Goal: Task Accomplishment & Management: Manage account settings

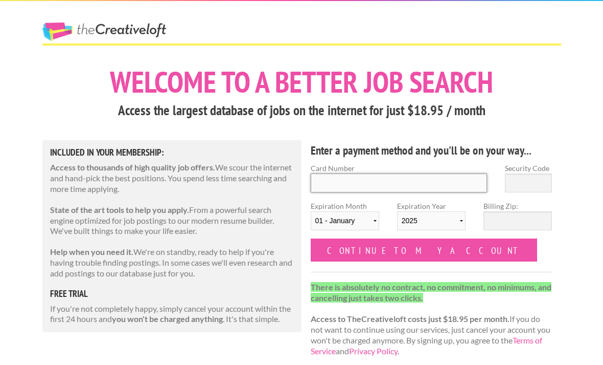
click at [412, 185] on input "Card Number" at bounding box center [399, 182] width 177 height 19
type input "4655 6830 0907 9552"
click at [517, 182] on input "Security Code" at bounding box center [528, 182] width 47 height 19
type input "744"
click at [360, 217] on select "01 - January 02 - February 03 - March 04 - April 05 - May 06 - June 07 - July 0…" at bounding box center [345, 220] width 69 height 19
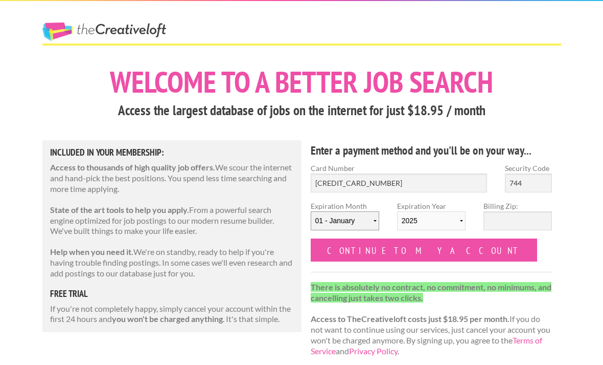
select select "10"
click at [438, 221] on select "2025 2026 2027 2028 2029 2030 2031 2032 2033 2034" at bounding box center [431, 220] width 69 height 19
click at [457, 220] on select "2025 2026 2027 2028 2029 2030 2031 2032 2033 2034" at bounding box center [431, 220] width 69 height 19
select select "2033"
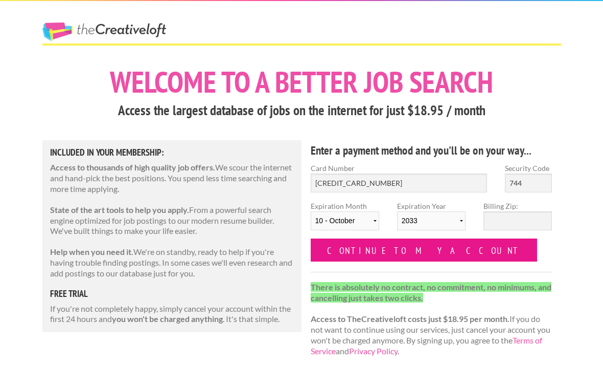
click at [417, 257] on input "Continue to my account" at bounding box center [424, 249] width 227 height 23
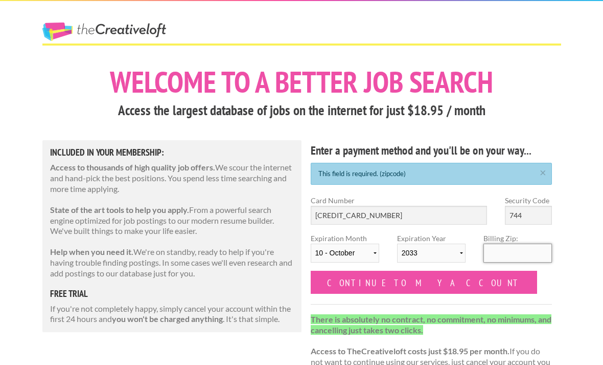
click at [501, 245] on input "Billing Zip:" at bounding box center [518, 252] width 69 height 19
type input "28348"
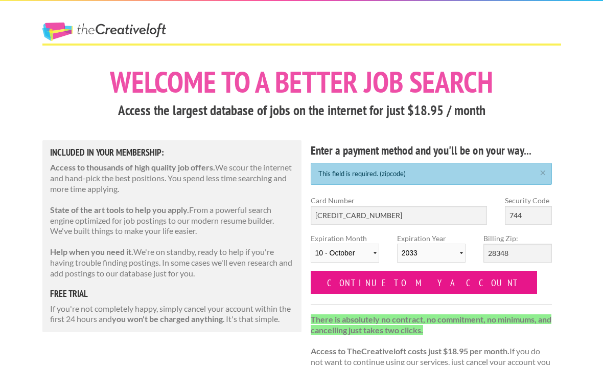
click at [386, 278] on input "Continue to my account" at bounding box center [424, 281] width 227 height 23
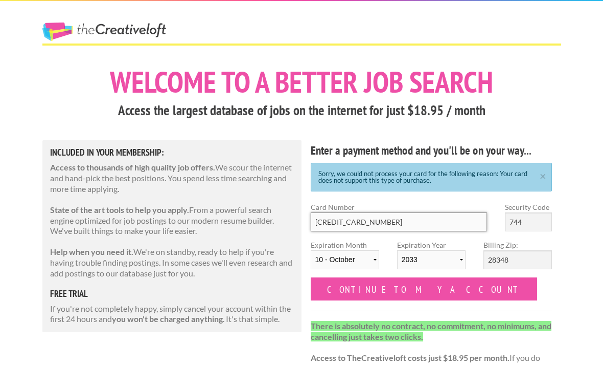
click at [406, 219] on input "[CREDIT_CARD_NUMBER]" at bounding box center [399, 221] width 177 height 19
type input "4"
type input "4737 0340 5137 3505"
click at [532, 217] on input "744" at bounding box center [528, 221] width 47 height 19
type input "7"
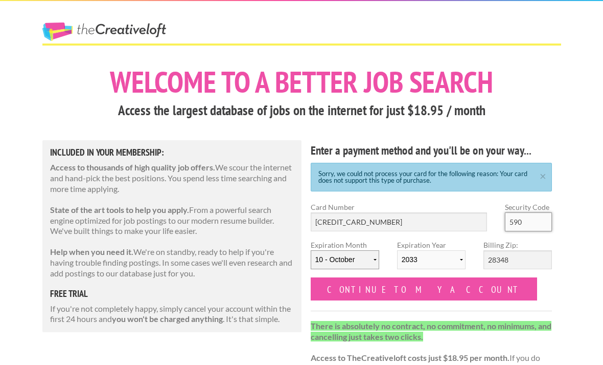
type input "590"
click at [366, 264] on select "01 - January 02 - February 03 - March 04 - April 05 - May 06 - June 07 - July 0…" at bounding box center [345, 259] width 69 height 19
select select "09"
click at [441, 261] on select "2025 2026 2027 2028 2029 2030 2031 2032 2033 2034" at bounding box center [431, 259] width 69 height 19
select select "2029"
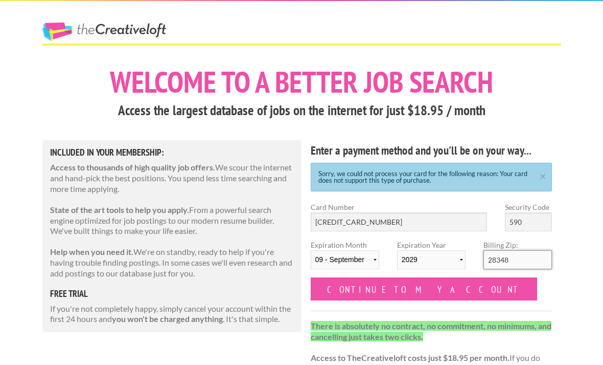
click at [520, 263] on input "28348" at bounding box center [518, 259] width 69 height 19
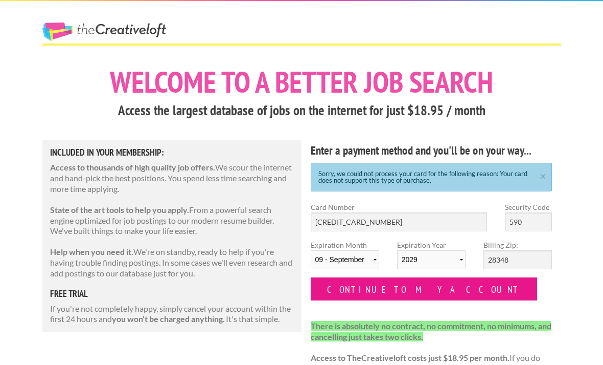
click at [409, 286] on input "Continue to my account" at bounding box center [424, 288] width 227 height 23
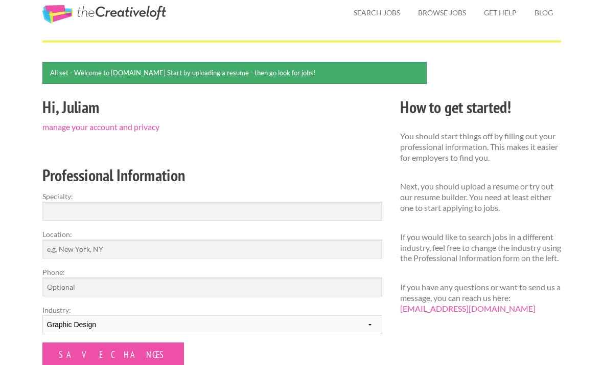
scroll to position [41, 0]
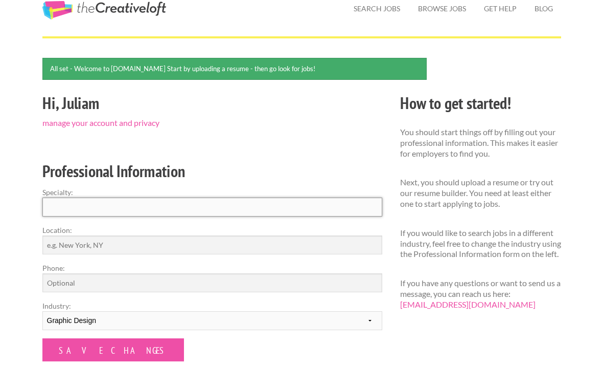
click at [325, 205] on input "Specialty:" at bounding box center [212, 206] width 340 height 19
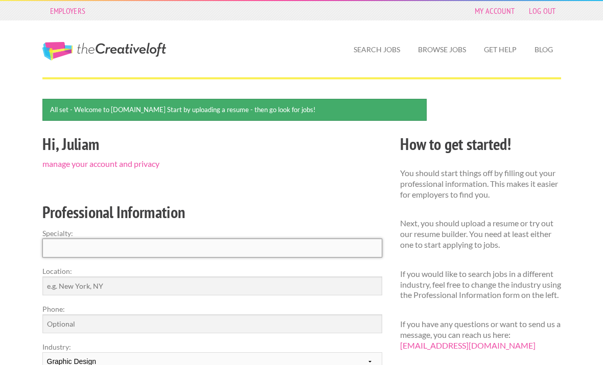
click at [196, 249] on input "Specialty:" at bounding box center [212, 247] width 340 height 19
paste input "Brand Identity Design"
click at [237, 242] on input "Brand Identity Design," at bounding box center [212, 247] width 340 height 19
click at [222, 245] on input "Brand Identity Design," at bounding box center [212, 247] width 340 height 19
click at [222, 244] on input "Brand Identity Design," at bounding box center [212, 247] width 340 height 19
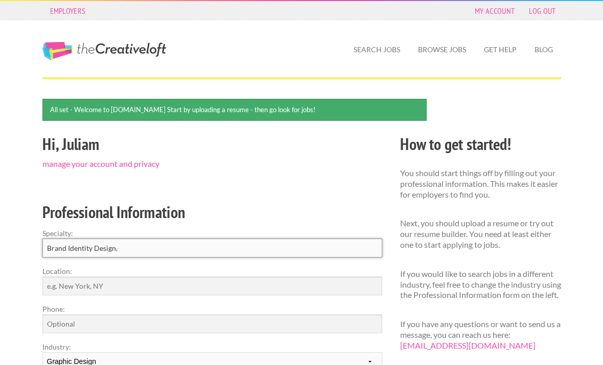
paste input "Print Design"
click at [227, 247] on input "Brand Identity Design, Print Design," at bounding box center [212, 247] width 340 height 19
paste input "Marketing Collateral"
click at [272, 245] on input "Brand Identity Design, Print Design, Marketing Collateral, and" at bounding box center [212, 247] width 340 height 19
paste input "Editorial & Layout Design"
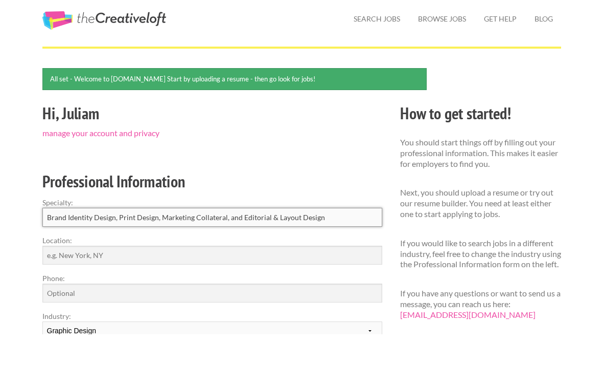
scroll to position [8, 0]
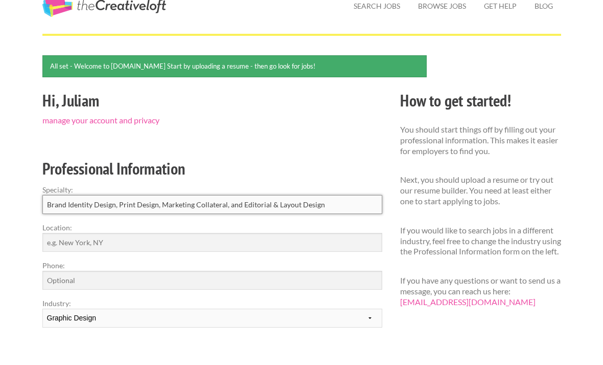
type input "Brand Identity Design, Print Design, Marketing Collateral, and Editorial & Layo…"
click at [302, 268] on input "Location:" at bounding box center [212, 277] width 340 height 19
type input "F"
type input "Hope Mills, North Carolina"
click at [219, 306] on input "Phone:" at bounding box center [212, 315] width 340 height 19
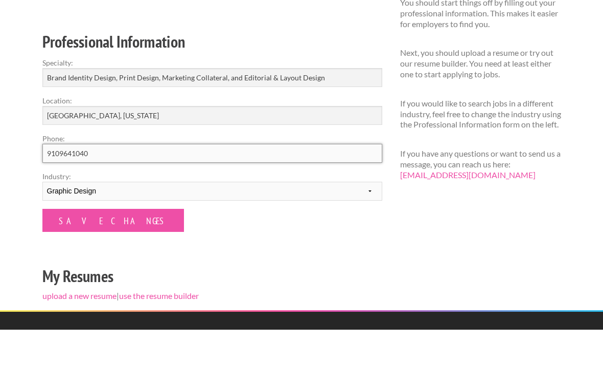
scroll to position [138, 0]
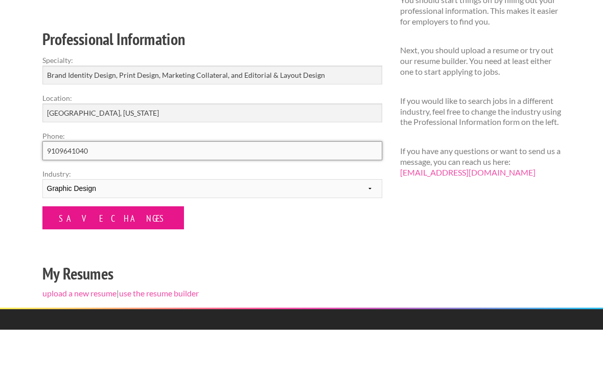
type input "9109641040"
click at [100, 241] on input "Save Changes" at bounding box center [113, 252] width 142 height 23
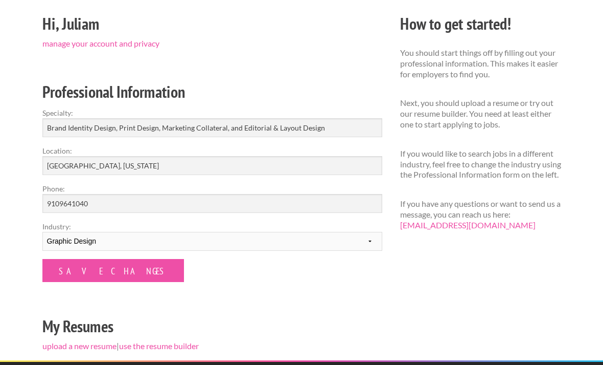
scroll to position [95, 0]
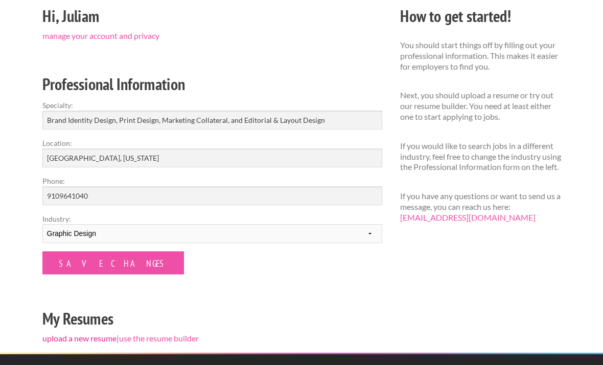
click at [103, 340] on link "upload a new resume" at bounding box center [79, 338] width 74 height 10
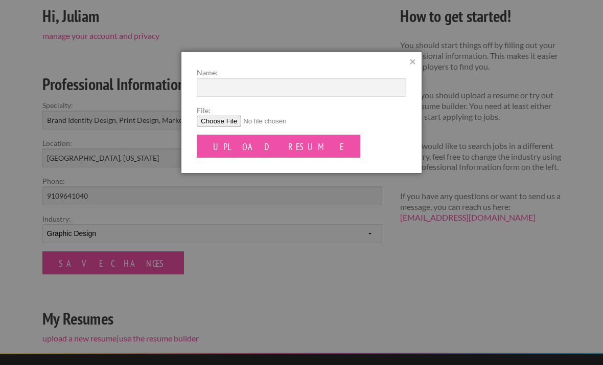
click at [223, 123] on input "File:" at bounding box center [302, 121] width 210 height 11
click at [224, 118] on input "File:" at bounding box center [302, 121] width 210 height 11
type input "C:\fakepath\Graphic & web design resume.png"
click at [342, 86] on input "Name:" at bounding box center [302, 87] width 210 height 19
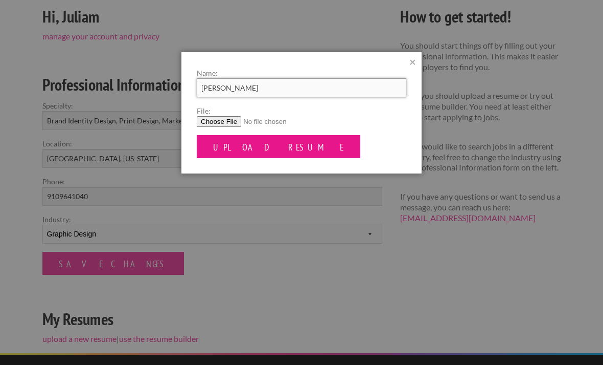
type input "[PERSON_NAME]"
click at [270, 145] on input "Upload Resume" at bounding box center [279, 146] width 164 height 23
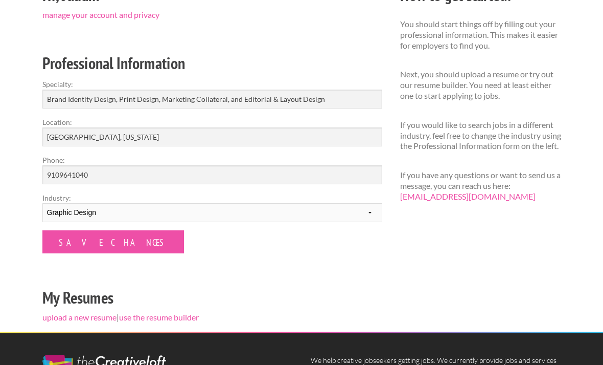
scroll to position [143, 0]
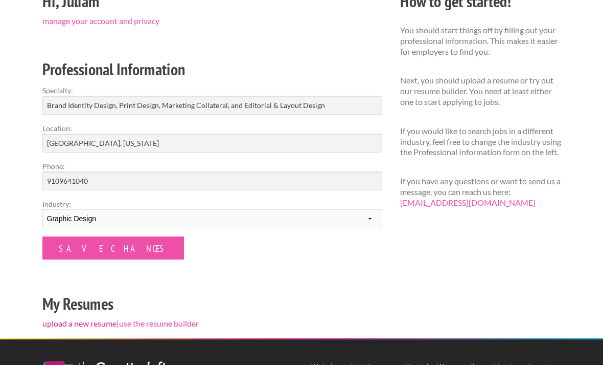
click at [103, 321] on link "upload a new resume" at bounding box center [79, 323] width 74 height 10
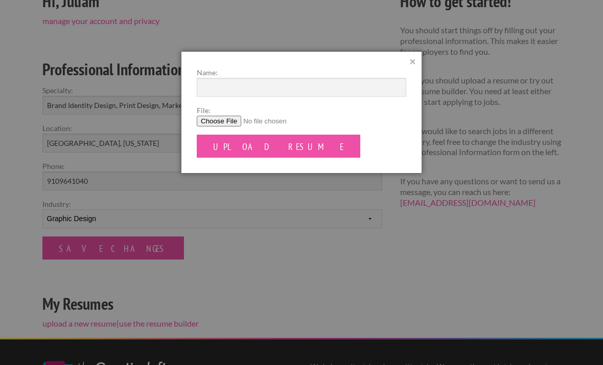
click at [237, 118] on input "File:" at bounding box center [302, 121] width 210 height 11
type input "C:\fakepath\Graphic & web design resume.pdf.pdf"
click at [347, 83] on input "Name:" at bounding box center [302, 87] width 210 height 19
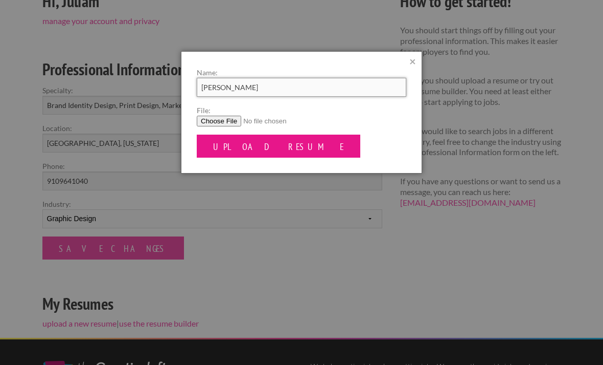
type input "[PERSON_NAME]"
click at [253, 148] on input "Upload Resume" at bounding box center [279, 145] width 164 height 23
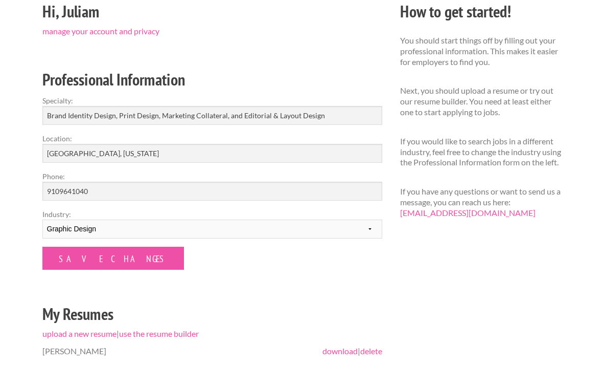
scroll to position [128, 0]
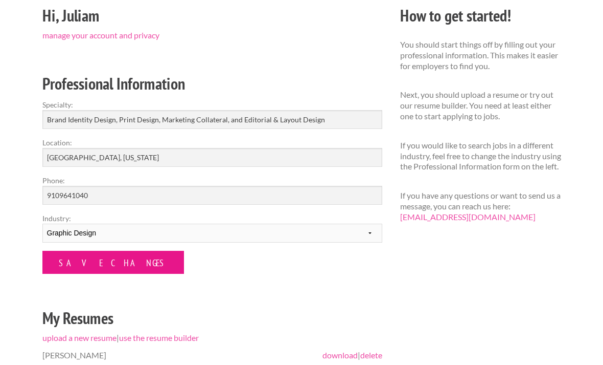
click at [107, 261] on input "Save Changes" at bounding box center [113, 262] width 142 height 23
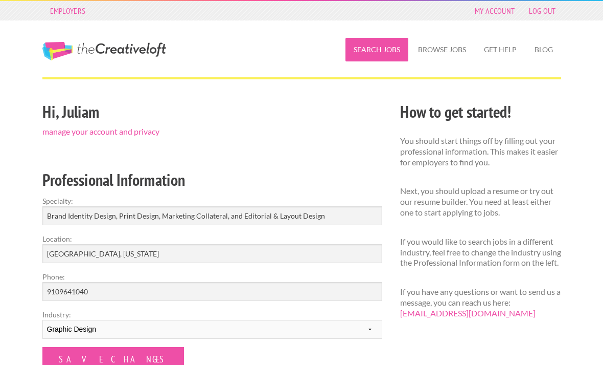
click at [377, 52] on link "Search Jobs" at bounding box center [377, 50] width 63 height 24
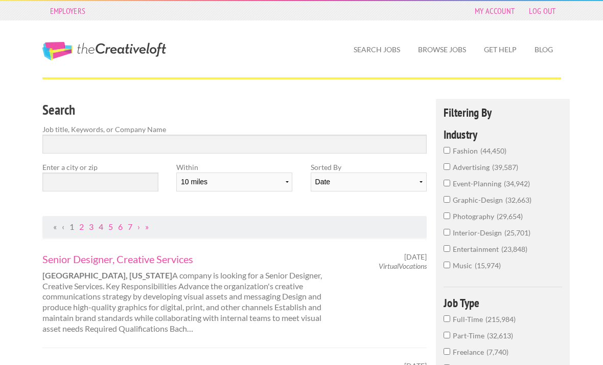
click at [448, 201] on input "graphic-design 32,663" at bounding box center [447, 199] width 7 height 7
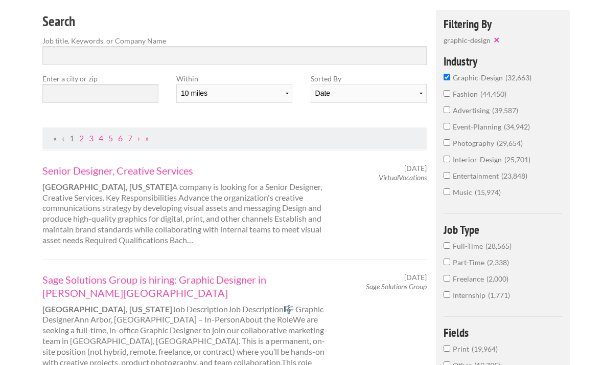
scroll to position [88, 0]
click at [449, 249] on input "Full-Time 28,565" at bounding box center [447, 245] width 7 height 7
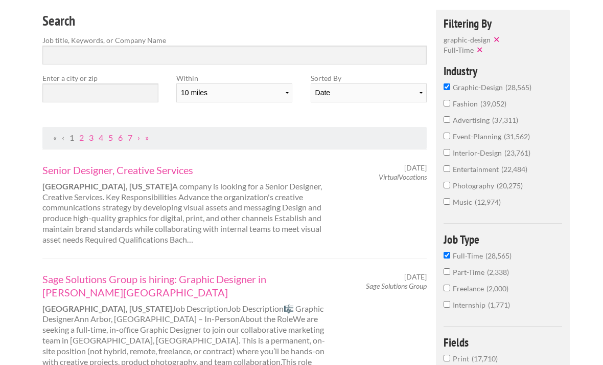
click at [445, 275] on input "Part-Time 2,338" at bounding box center [447, 271] width 7 height 7
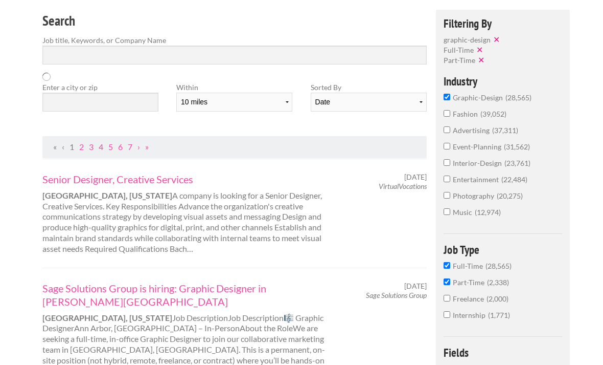
scroll to position [89, 0]
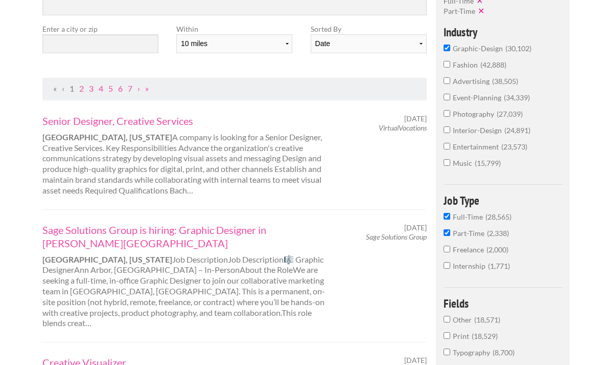
scroll to position [138, 0]
click at [445, 260] on label "Freelance 2,000" at bounding box center [503, 252] width 119 height 16
click at [445, 252] on input "Freelance 2,000" at bounding box center [447, 248] width 7 height 7
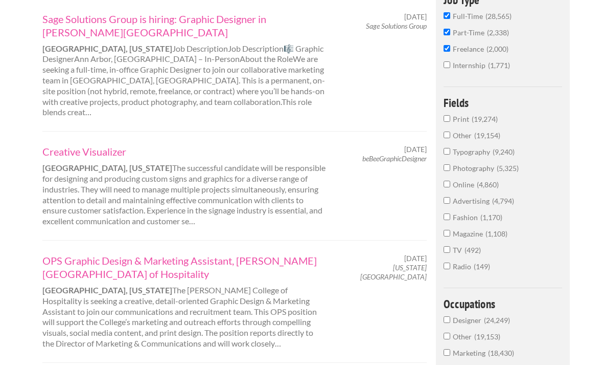
scroll to position [349, 0]
click at [444, 130] on label "Print 19,274" at bounding box center [503, 122] width 119 height 16
click at [444, 122] on input "Print 19,274" at bounding box center [447, 118] width 7 height 7
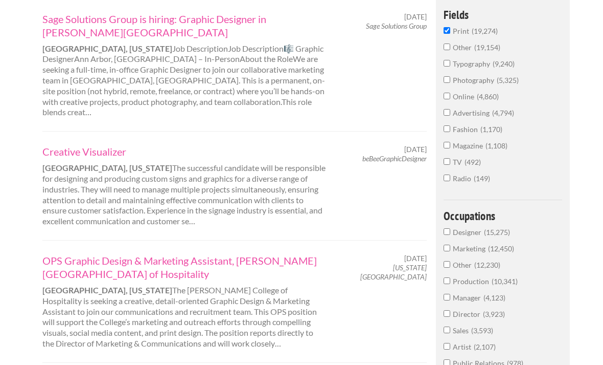
click at [447, 66] on input "Typography 9,240" at bounding box center [447, 63] width 7 height 7
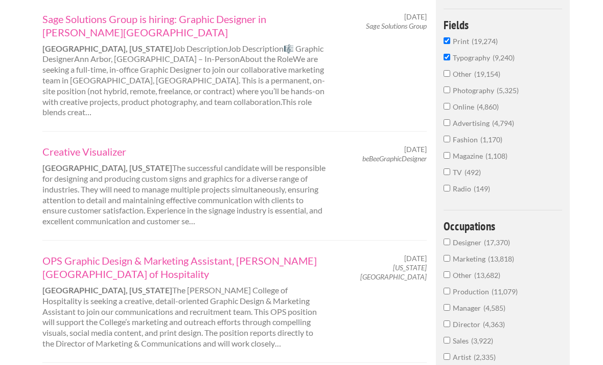
click at [444, 109] on input "Online 4,860" at bounding box center [447, 106] width 7 height 7
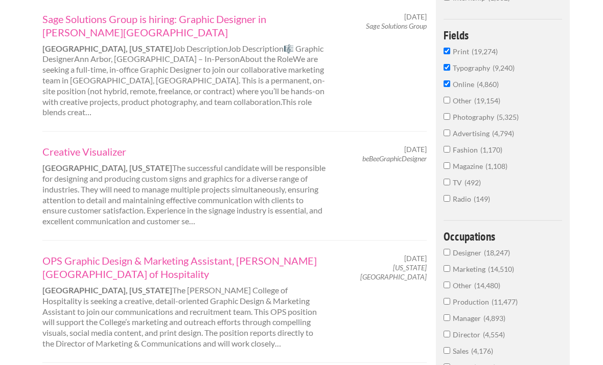
click at [446, 136] on input "Advertising 4,794" at bounding box center [447, 132] width 7 height 7
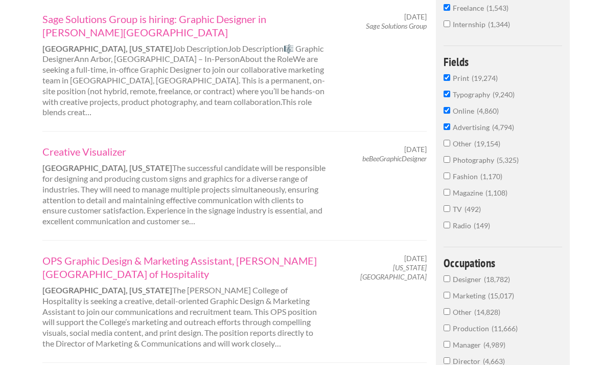
click at [444, 146] on input "Other 19,154" at bounding box center [447, 143] width 7 height 7
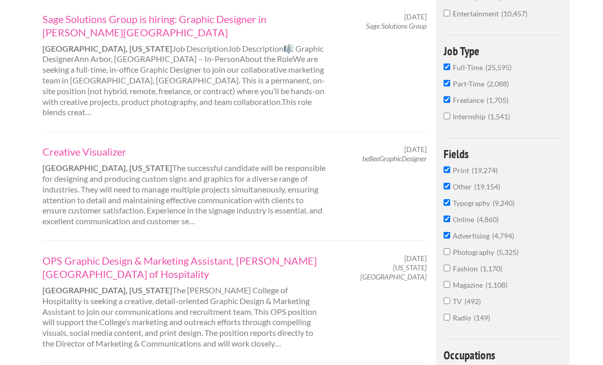
click at [447, 287] on input "Magazine 1,108" at bounding box center [447, 284] width 7 height 7
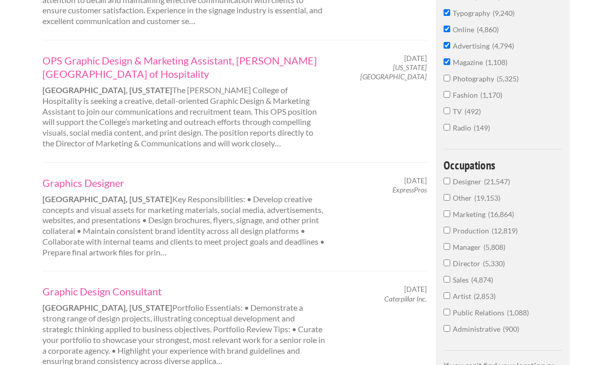
scroll to position [552, 0]
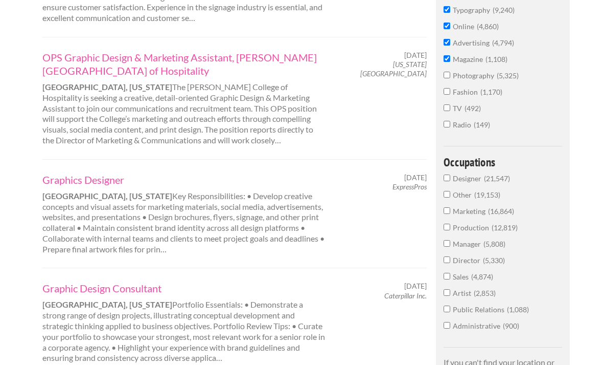
click at [444, 181] on input "Designer 21,547" at bounding box center [447, 177] width 7 height 7
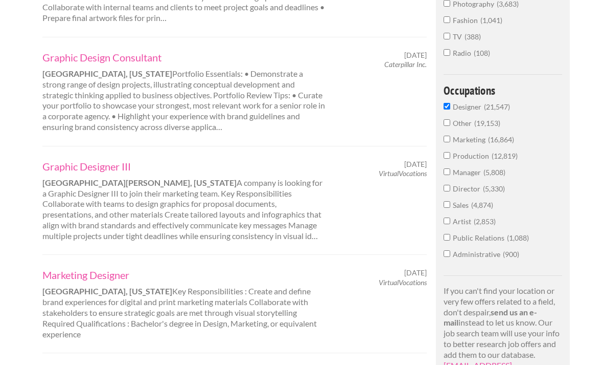
click at [449, 224] on input "Artist 2,853" at bounding box center [447, 220] width 7 height 7
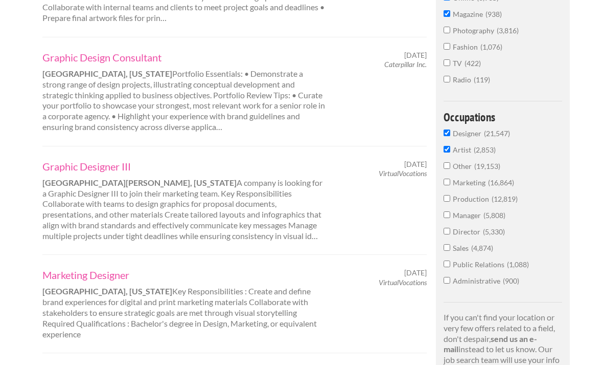
click at [450, 185] on input "Marketing 16,864" at bounding box center [447, 181] width 7 height 7
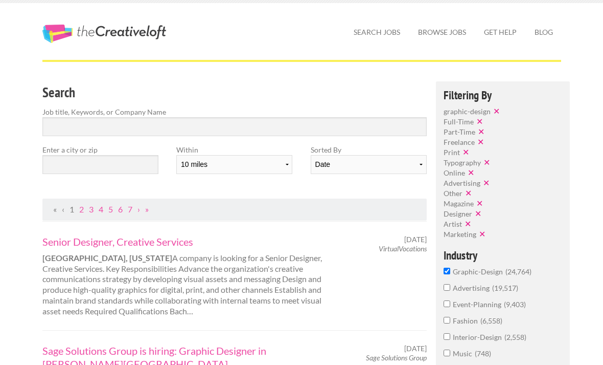
scroll to position [17, 0]
click at [90, 163] on input "text" at bounding box center [100, 164] width 116 height 19
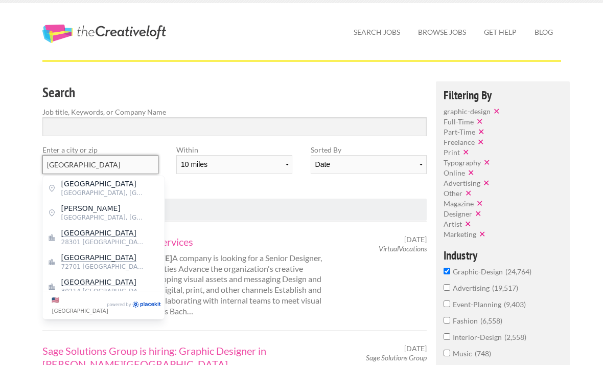
type input "Fayetteville"
click at [141, 243] on span "28301 United States of America" at bounding box center [103, 241] width 84 height 9
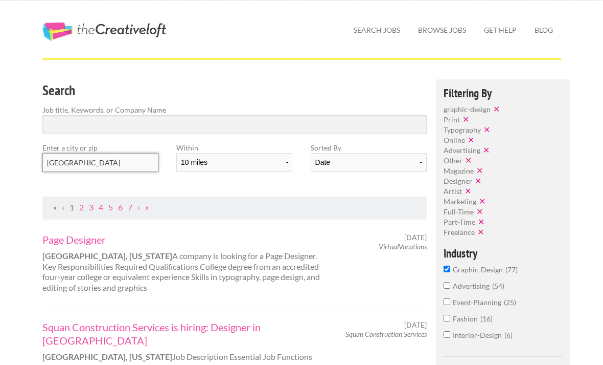
scroll to position [0, 0]
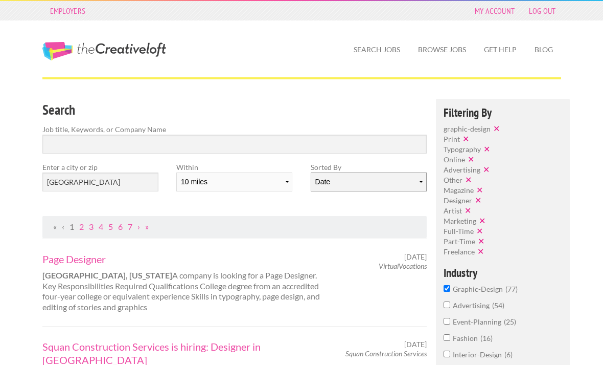
click at [347, 185] on select "Date Relevance" at bounding box center [369, 181] width 116 height 19
click at [203, 146] on input "Search" at bounding box center [234, 143] width 385 height 19
type input "m"
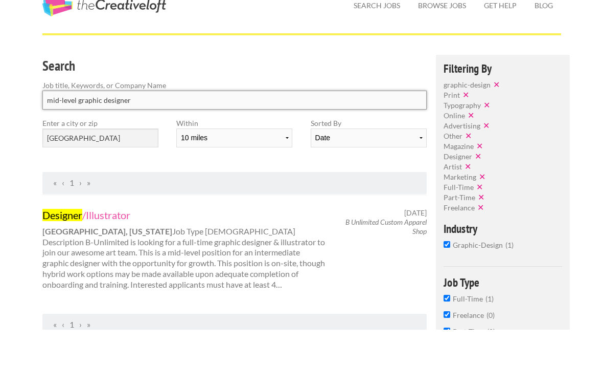
scroll to position [9, 0]
click at [319, 264] on div "Designer /Illustrator Fayetteville, North Carolina Job Type Full-time Descripti…" at bounding box center [184, 284] width 302 height 82
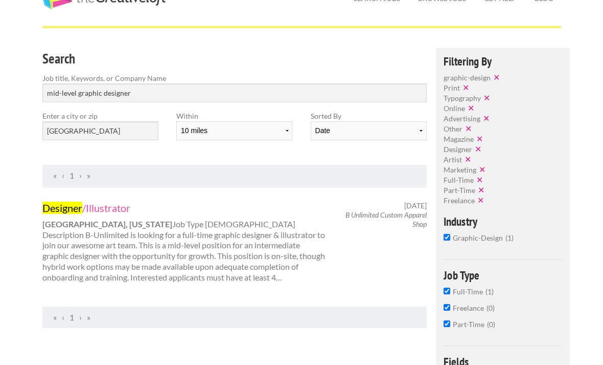
scroll to position [0, 0]
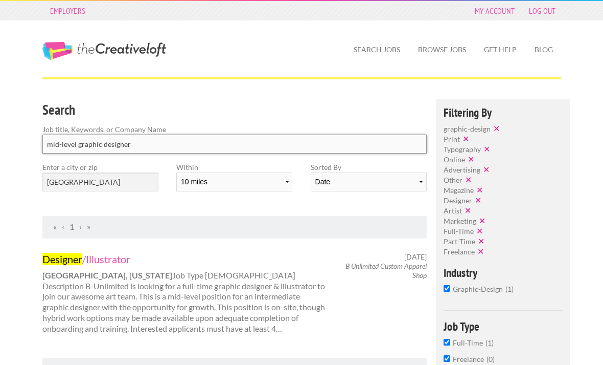
click at [195, 140] on input "mid-level graphic designer" at bounding box center [234, 143] width 385 height 19
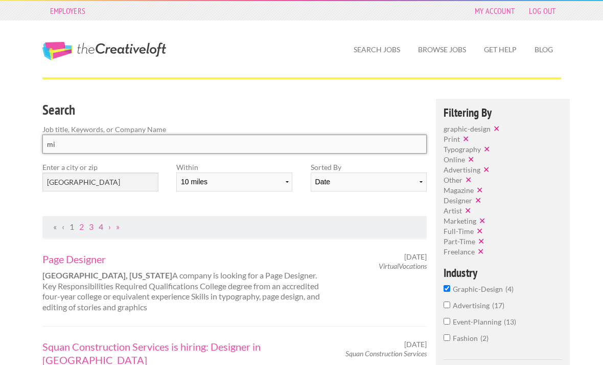
type input "m"
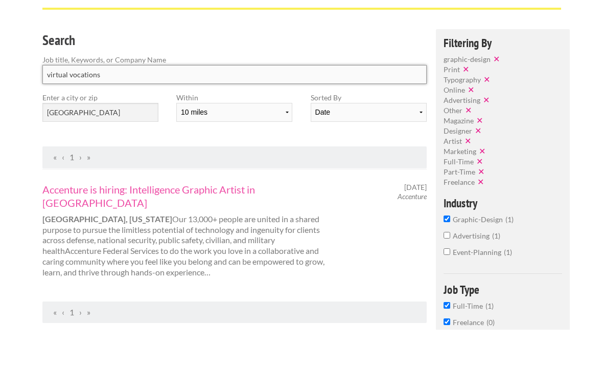
scroll to position [35, 0]
type input "virtual vocations"
click at [223, 235] on div "Accenture is hiring: Intelligence Graphic Artist in Fayetteville Fayetteville, …" at bounding box center [184, 264] width 302 height 95
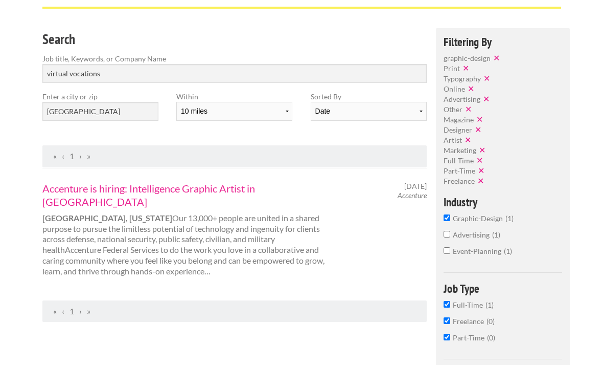
click at [298, 186] on link "Accenture is hiring: Intelligence Graphic Artist in Fayetteville" at bounding box center [184, 195] width 284 height 27
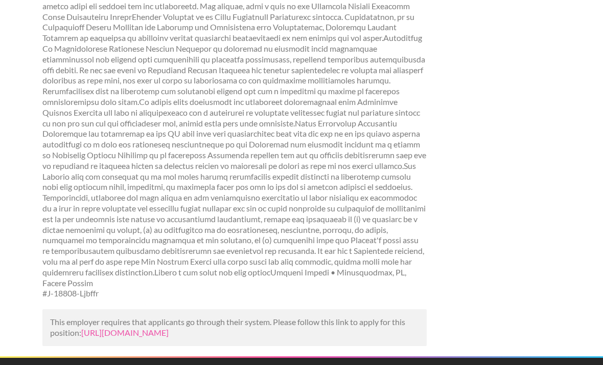
scroll to position [566, 0]
click at [169, 327] on link "[URL][DOMAIN_NAME]" at bounding box center [124, 332] width 87 height 10
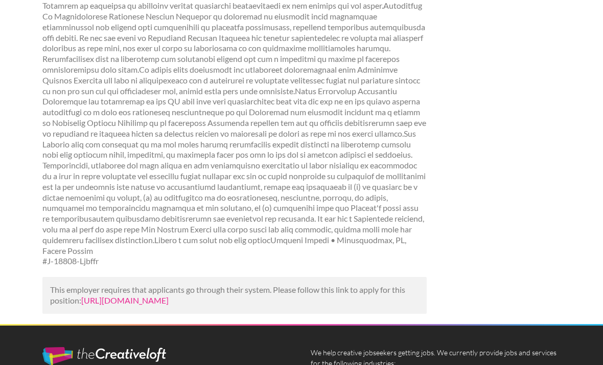
scroll to position [599, 0]
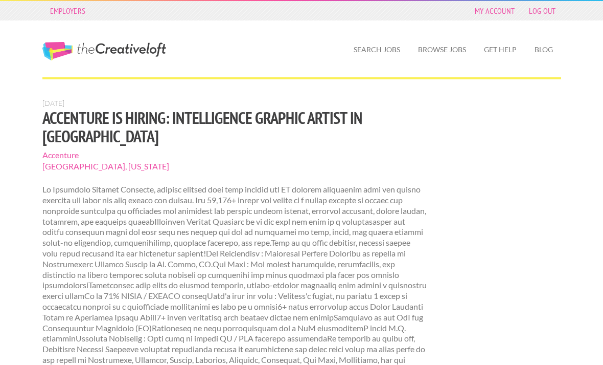
click at [362, 81] on div at bounding box center [301, 87] width 537 height 21
click at [374, 48] on link "Search Jobs" at bounding box center [377, 50] width 63 height 24
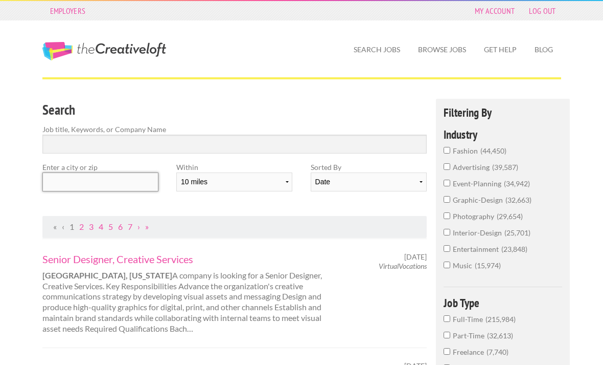
click at [122, 183] on input "text" at bounding box center [100, 181] width 116 height 19
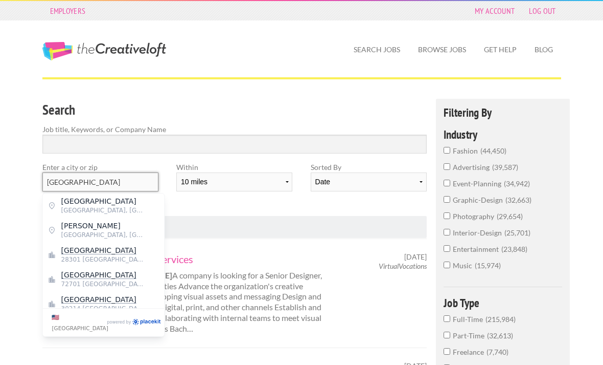
type input "Fayetteville"
click at [130, 257] on span "28301 United States of America" at bounding box center [103, 259] width 84 height 9
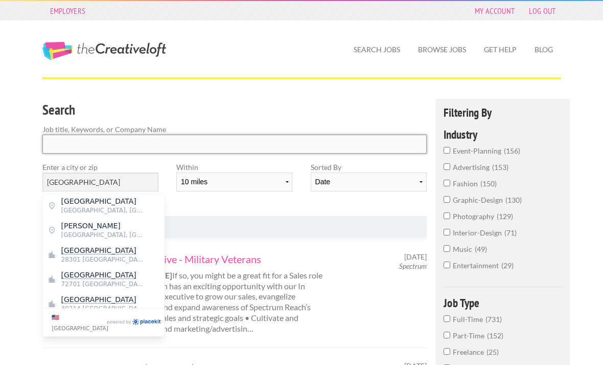
click at [234, 143] on input "Search" at bounding box center [234, 143] width 385 height 19
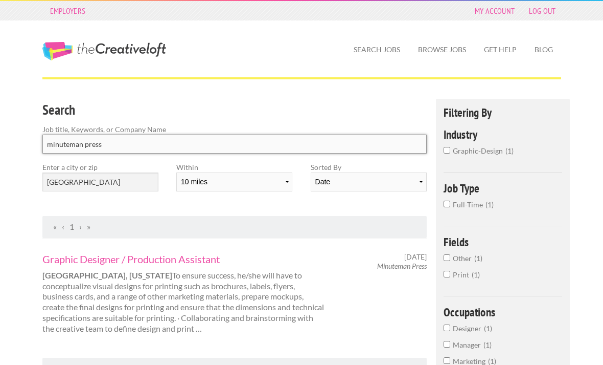
click button "submit" at bounding box center [0, 0] width 0 height 0
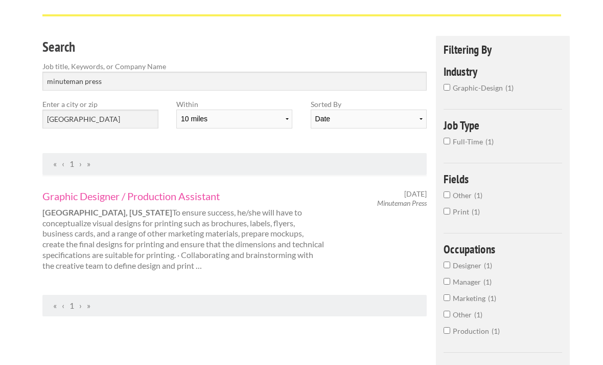
scroll to position [64, 0]
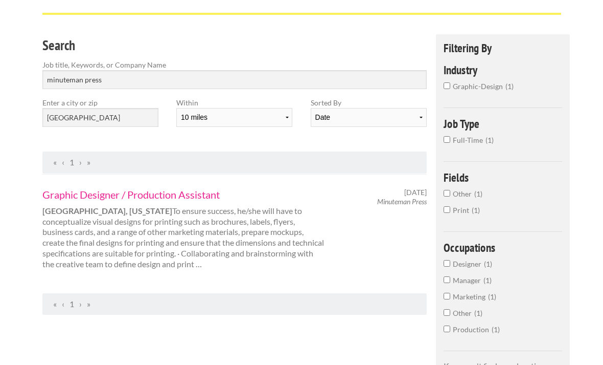
click at [207, 193] on link "Graphic Designer / Production Assistant" at bounding box center [184, 194] width 284 height 13
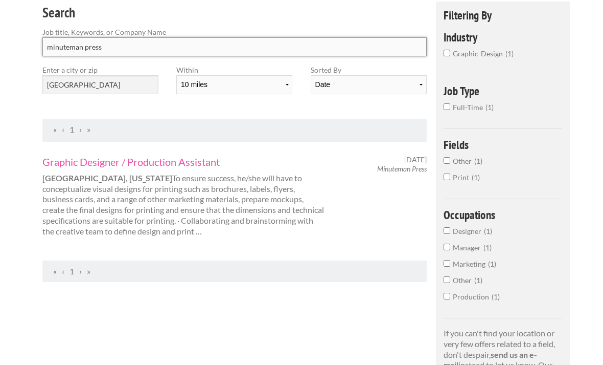
click at [265, 39] on input "minuteman press" at bounding box center [234, 46] width 385 height 19
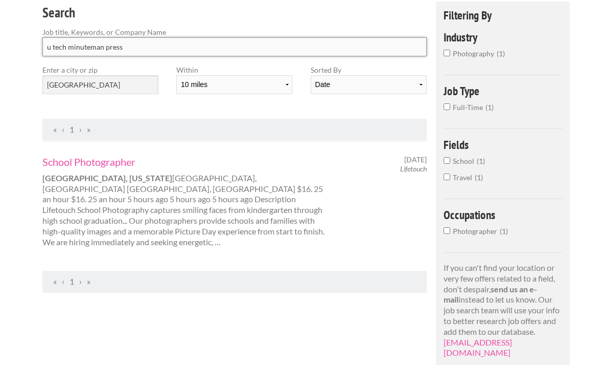
click at [139, 50] on input "u tech minuteman press" at bounding box center [234, 46] width 385 height 19
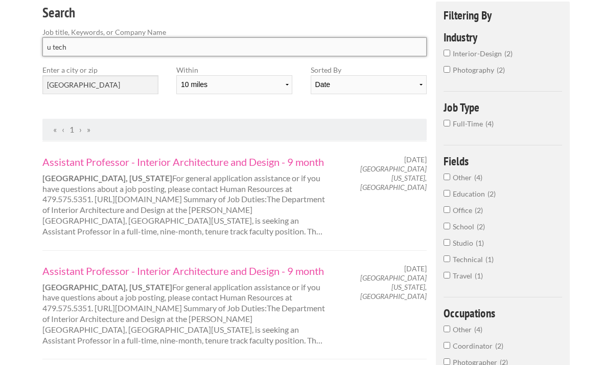
type input "u tech"
click at [116, 75] on input "Fayetteville" at bounding box center [100, 84] width 116 height 19
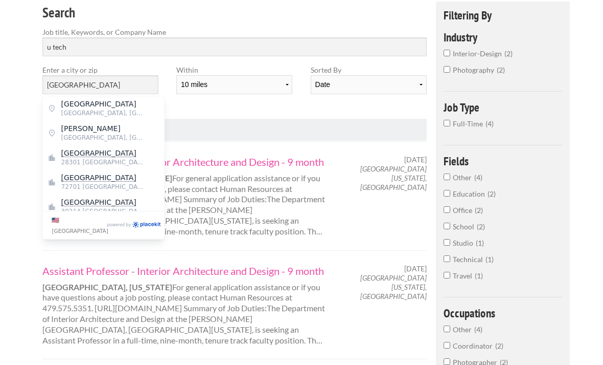
click at [124, 158] on span "28301 United States of America" at bounding box center [103, 161] width 84 height 9
type input "Fayetteville"
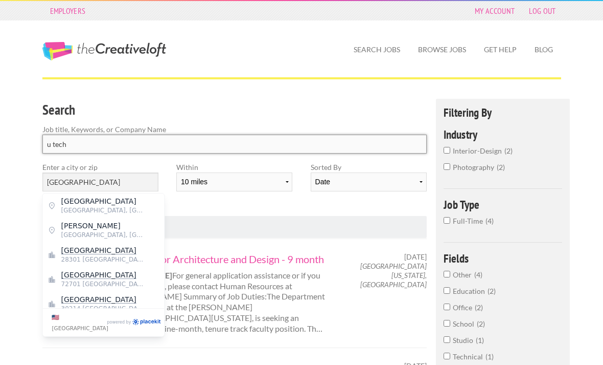
click at [274, 141] on input "u tech" at bounding box center [234, 143] width 385 height 19
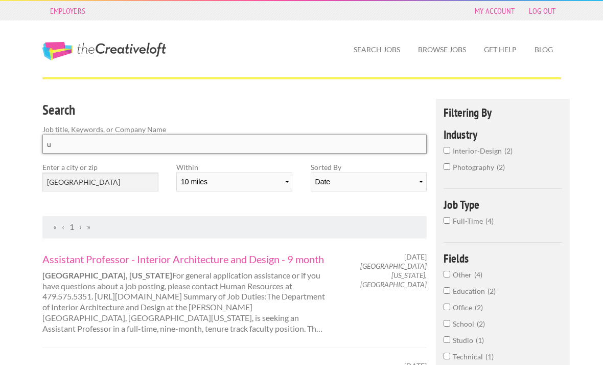
type input "u"
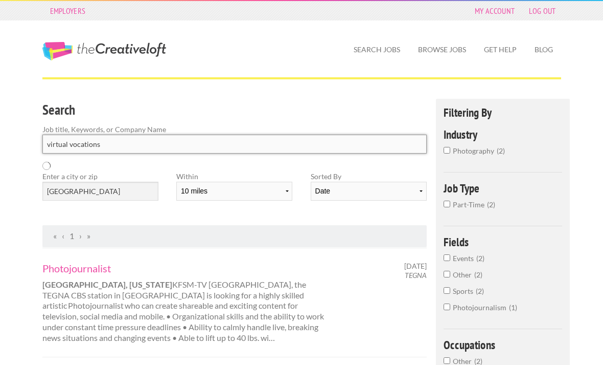
click button "submit" at bounding box center [0, 0] width 0 height 0
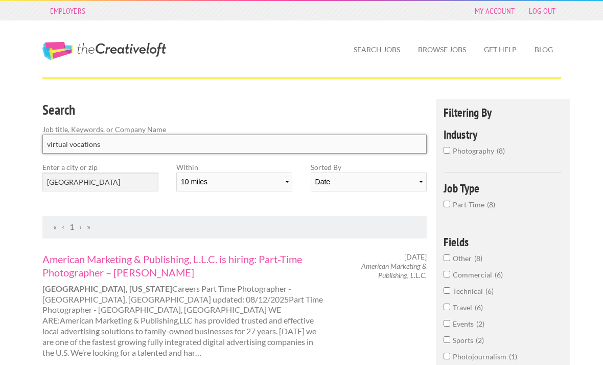
click at [349, 139] on input "virtual vocations" at bounding box center [234, 143] width 385 height 19
click at [327, 143] on input "virtual vocations" at bounding box center [234, 143] width 385 height 19
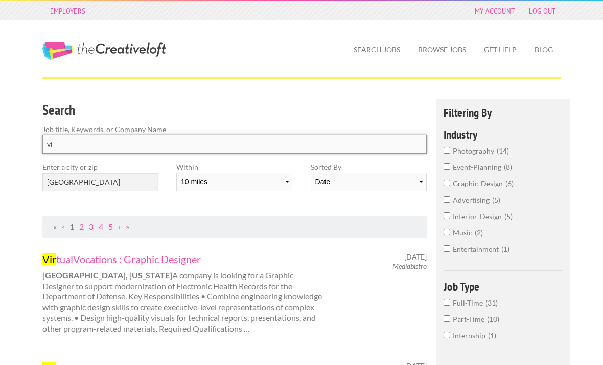
type input "v"
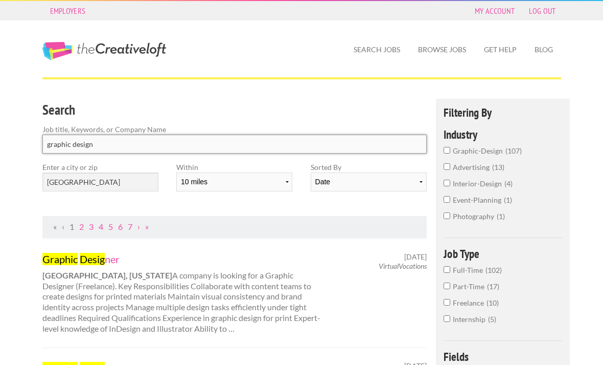
type input "graphic design"
click button "submit" at bounding box center [0, 0] width 0 height 0
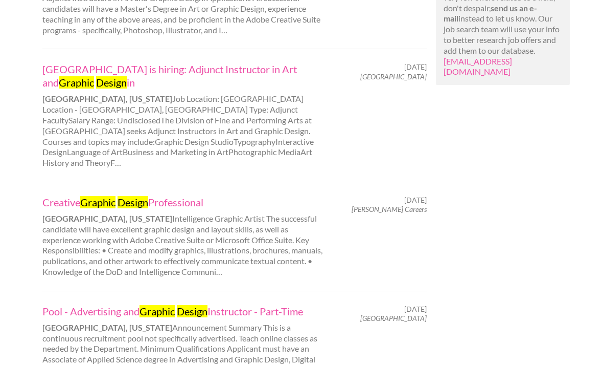
scroll to position [776, 0]
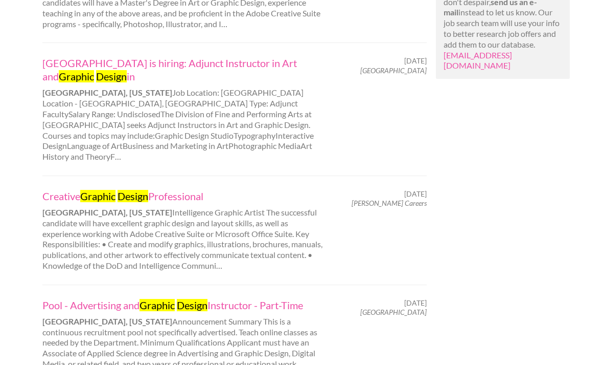
click at [193, 176] on div "Creative Graphic Design Professional Fayetteville, North Carolina Intelligence …" at bounding box center [234, 230] width 385 height 109
click at [205, 190] on link "Creative Graphic Design Professional" at bounding box center [184, 196] width 284 height 13
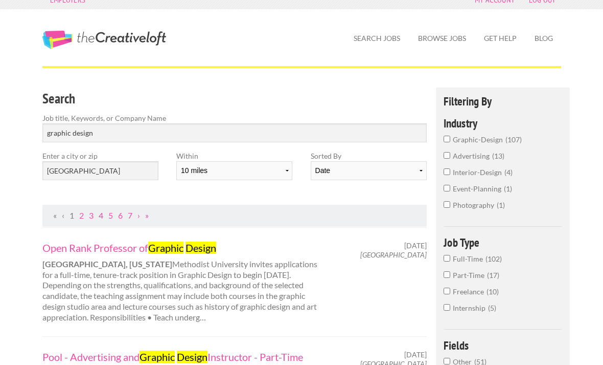
scroll to position [14, 0]
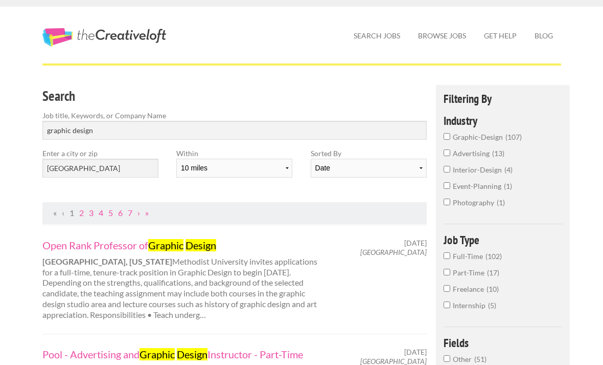
click at [450, 205] on input "photography 1" at bounding box center [447, 201] width 7 height 7
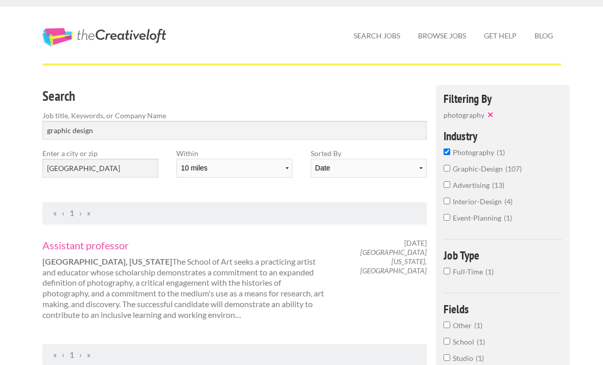
click at [449, 155] on input "photography 1" at bounding box center [447, 151] width 7 height 7
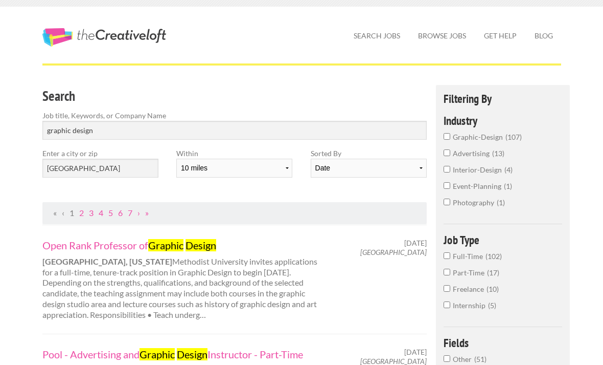
click at [446, 140] on input "graphic-design 107" at bounding box center [447, 136] width 7 height 7
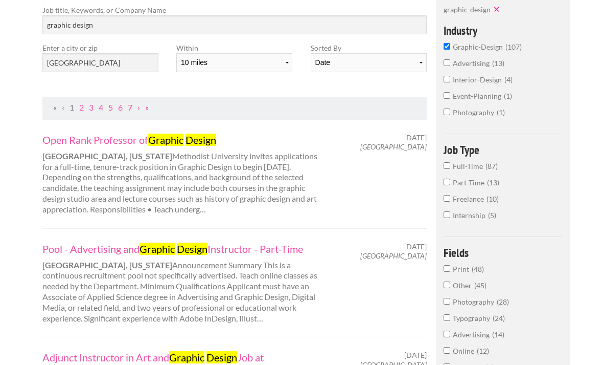
scroll to position [120, 0]
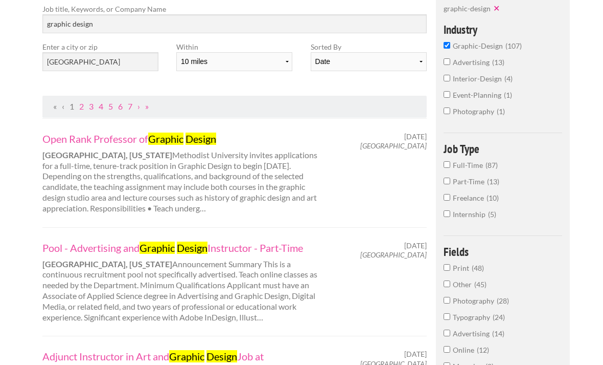
click at [449, 168] on input "Full-Time 87" at bounding box center [447, 164] width 7 height 7
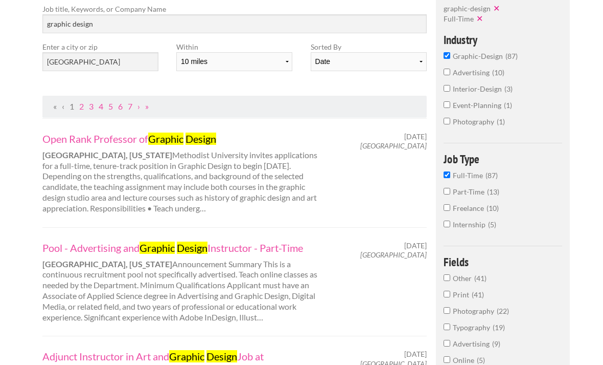
click at [446, 194] on input "Part-Time 13" at bounding box center [447, 191] width 7 height 7
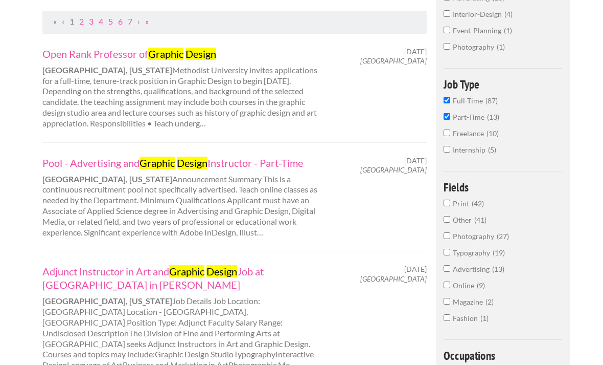
scroll to position [206, 0]
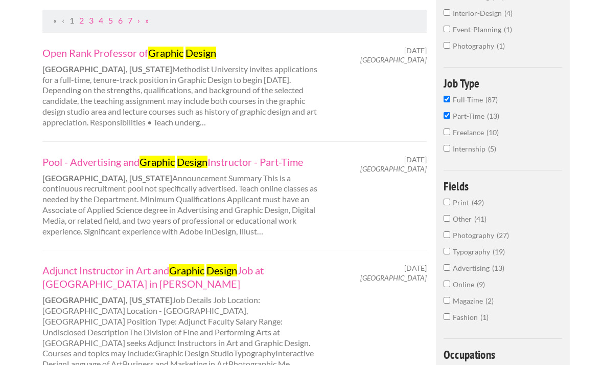
click at [448, 136] on input "Freelance 10" at bounding box center [447, 132] width 7 height 7
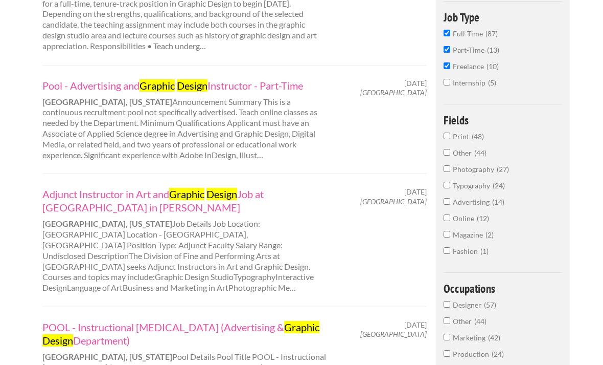
scroll to position [284, 0]
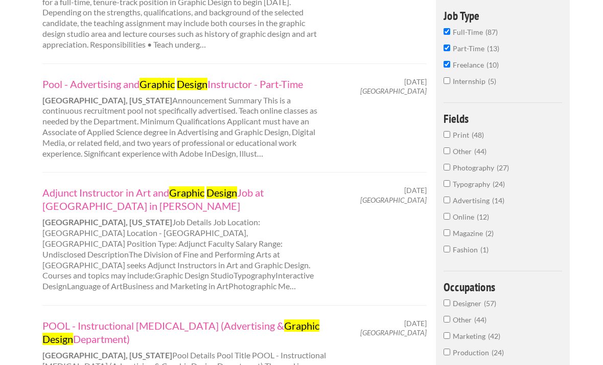
click at [450, 138] on input "Print 48" at bounding box center [447, 134] width 7 height 7
click at [453, 152] on div "Filtering By Industry : graphic-design ✕ Types : Full-Time ✕ Part-Time ✕ Freela…" at bounding box center [503, 200] width 134 height 770
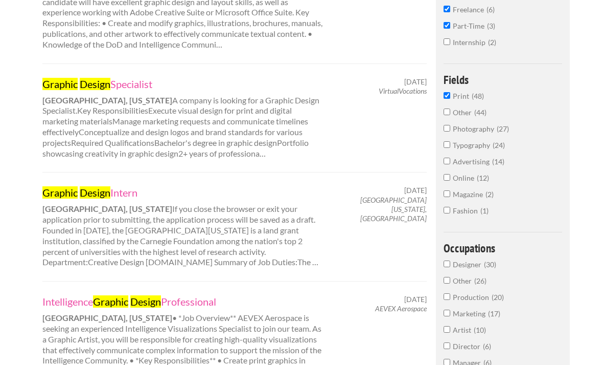
click at [446, 148] on input "Typography 24" at bounding box center [447, 144] width 7 height 7
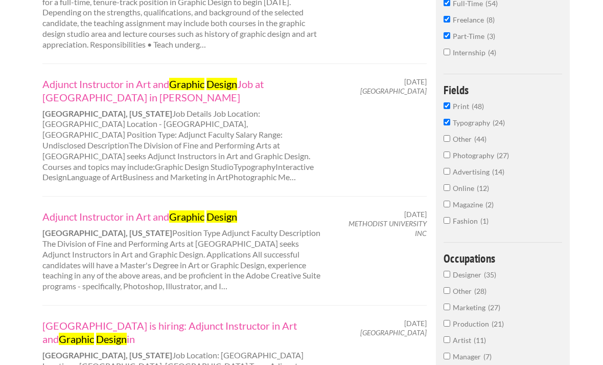
click at [447, 174] on input "Advertising 14" at bounding box center [447, 171] width 7 height 7
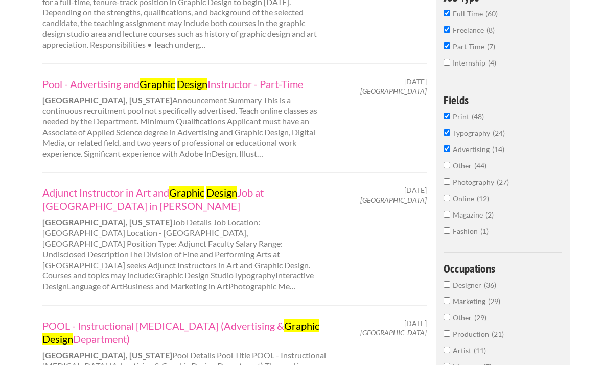
click at [446, 201] on input "Online 12" at bounding box center [447, 197] width 7 height 7
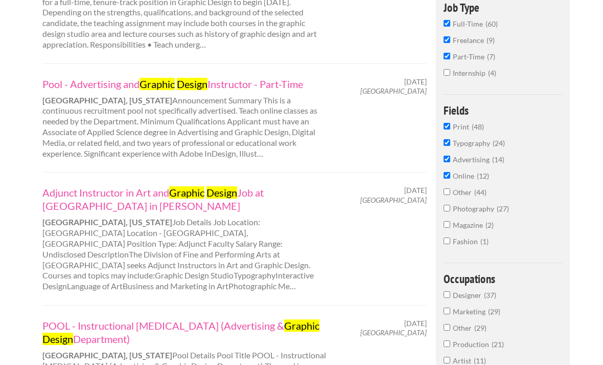
click at [447, 228] on input "Magazine 2" at bounding box center [447, 224] width 7 height 7
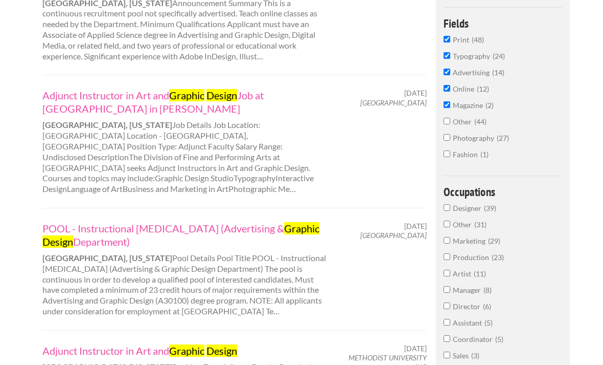
scroll to position [399, 0]
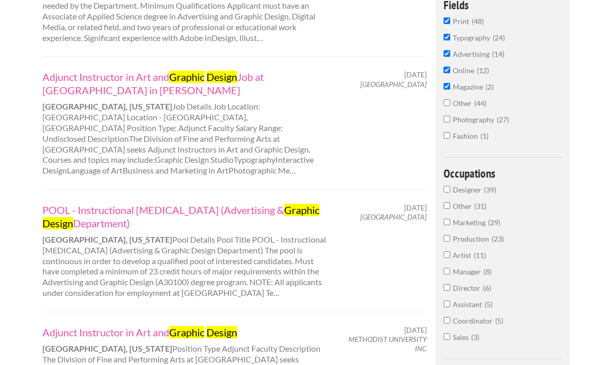
click at [448, 192] on input "Designer 39" at bounding box center [447, 189] width 7 height 7
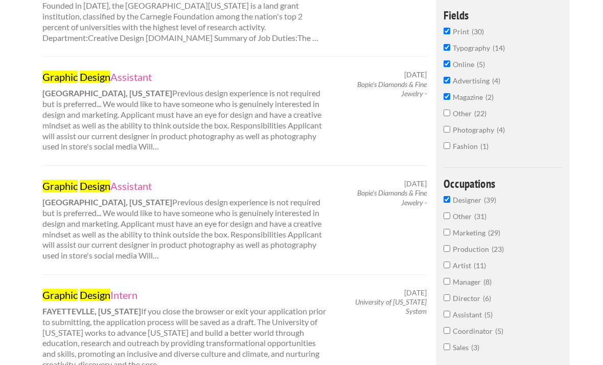
click at [450, 235] on input "Marketing 29" at bounding box center [447, 232] width 7 height 7
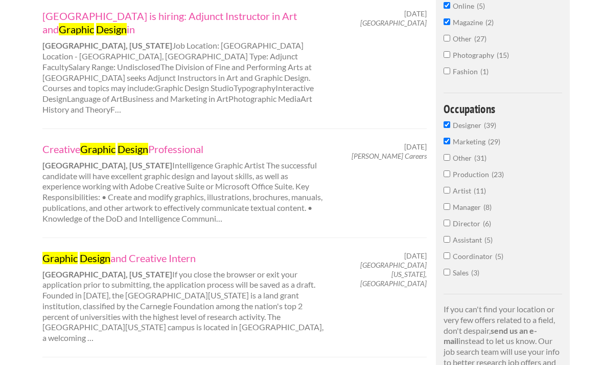
scroll to position [517, 0]
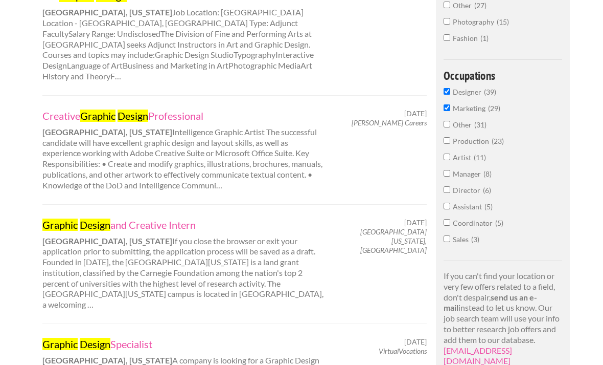
click at [447, 144] on input "Production 23" at bounding box center [447, 140] width 7 height 7
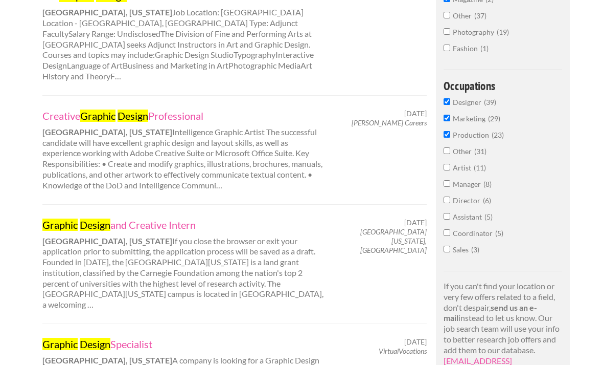
click at [447, 170] on input "Artist 11" at bounding box center [447, 167] width 7 height 7
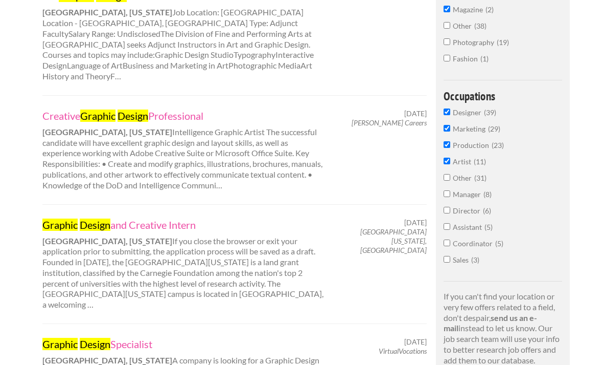
click at [449, 230] on input "Assistant 5" at bounding box center [447, 226] width 7 height 7
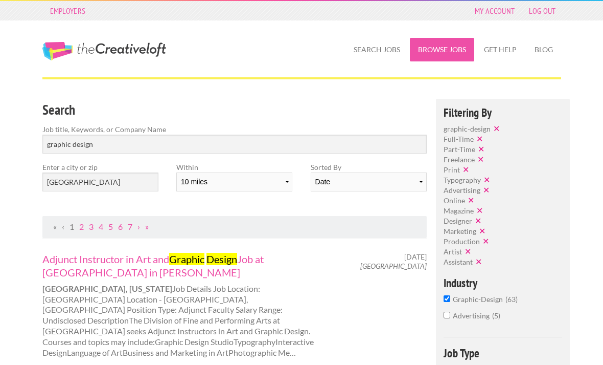
click at [450, 41] on link "Browse Jobs" at bounding box center [442, 50] width 64 height 24
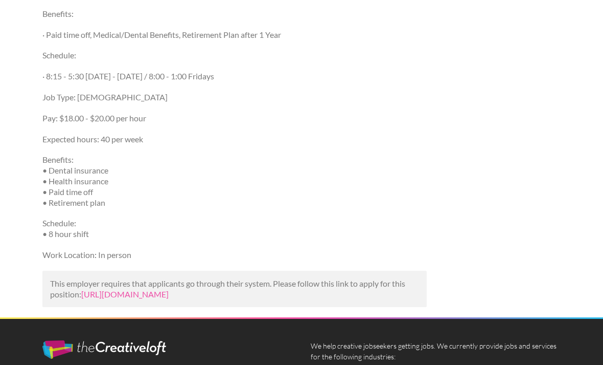
scroll to position [931, 0]
click at [169, 289] on link "[URL][DOMAIN_NAME]" at bounding box center [124, 294] width 87 height 10
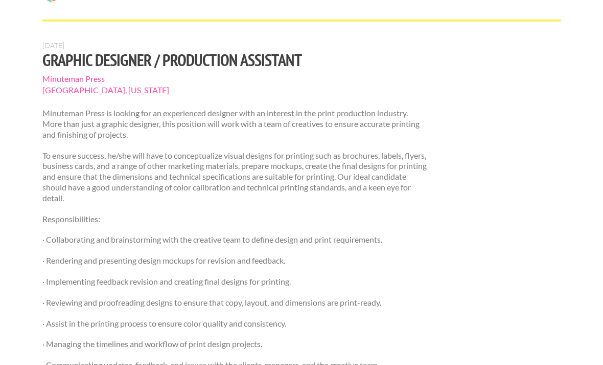
scroll to position [0, 0]
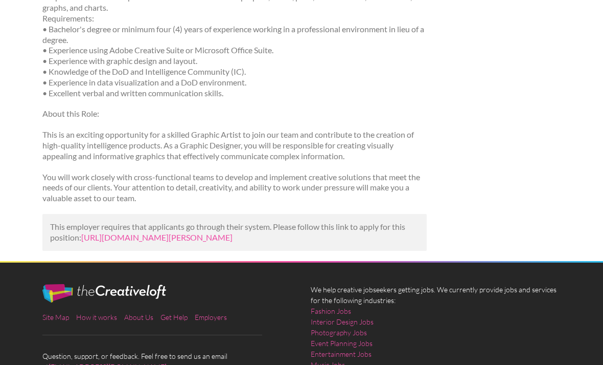
scroll to position [292, 0]
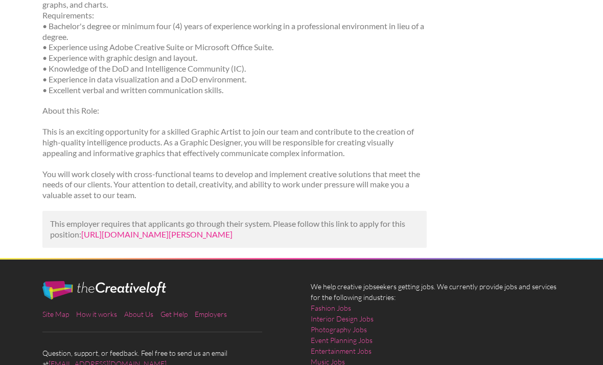
click at [230, 238] on link "[URL][DOMAIN_NAME][PERSON_NAME]" at bounding box center [156, 235] width 151 height 10
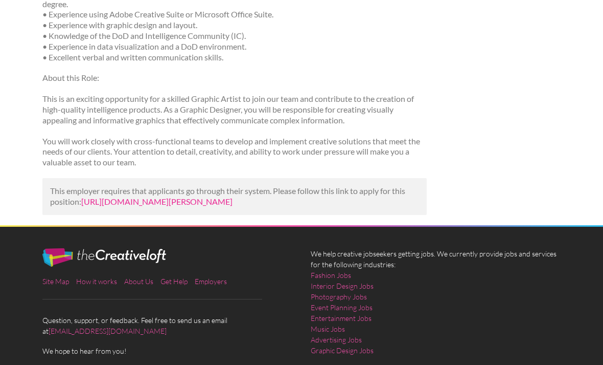
scroll to position [326, 0]
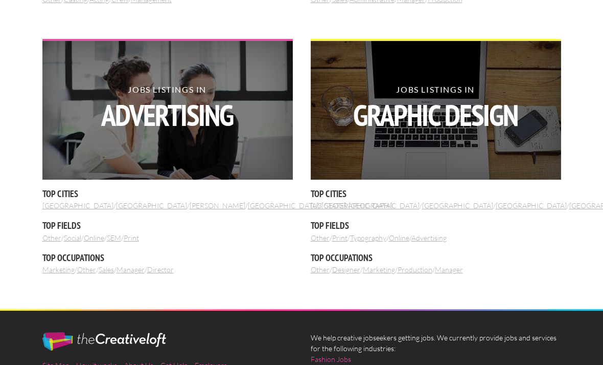
scroll to position [1178, 0]
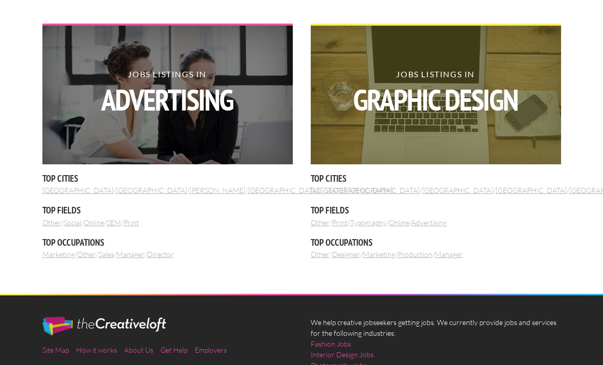
click at [494, 110] on strong "Graphic Design" at bounding box center [435, 100] width 251 height 30
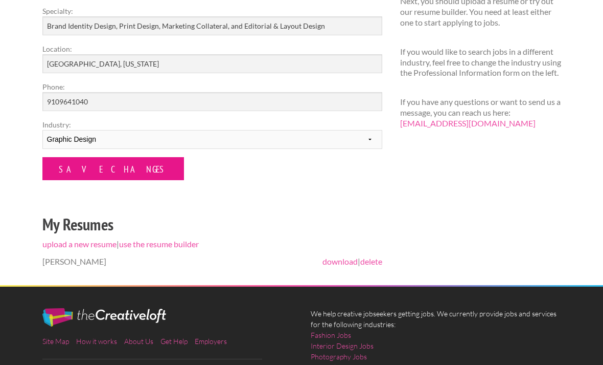
click at [102, 172] on input "Save Changes" at bounding box center [113, 168] width 142 height 23
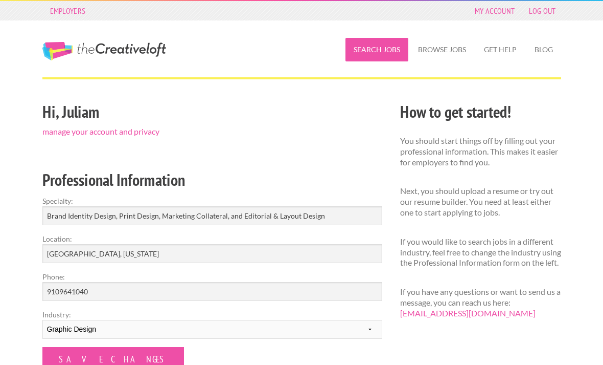
click at [375, 52] on link "Search Jobs" at bounding box center [377, 50] width 63 height 24
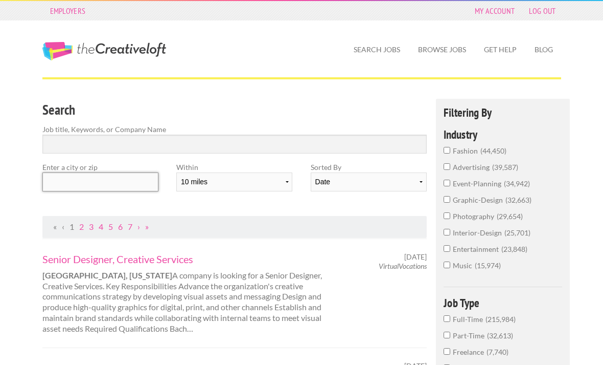
click at [128, 179] on input "text" at bounding box center [100, 181] width 116 height 19
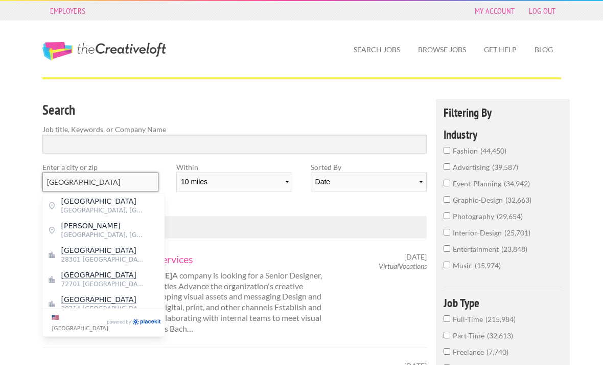
type input "Fayetteville"
click at [121, 258] on span "28301 United States of America" at bounding box center [103, 259] width 84 height 9
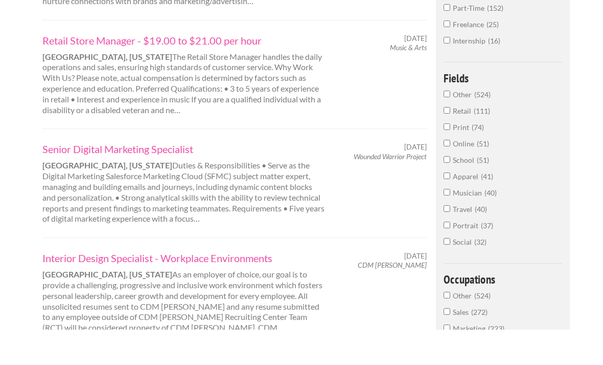
scroll to position [293, 0]
click at [189, 176] on link "Senior Digital Marketing Specialist" at bounding box center [184, 182] width 284 height 13
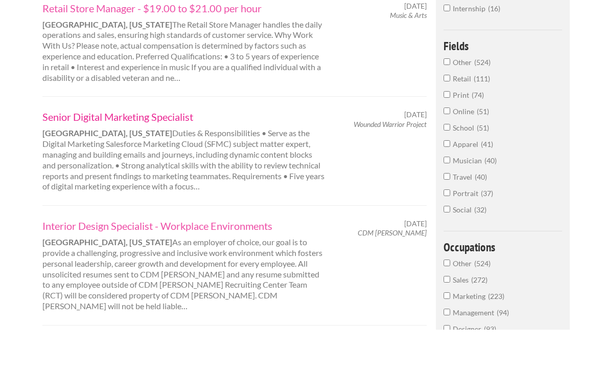
scroll to position [362, 0]
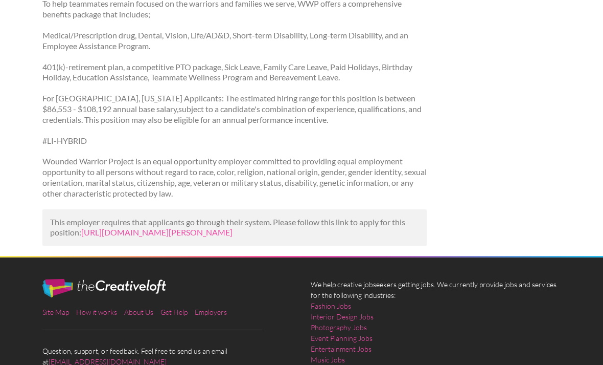
scroll to position [1474, 0]
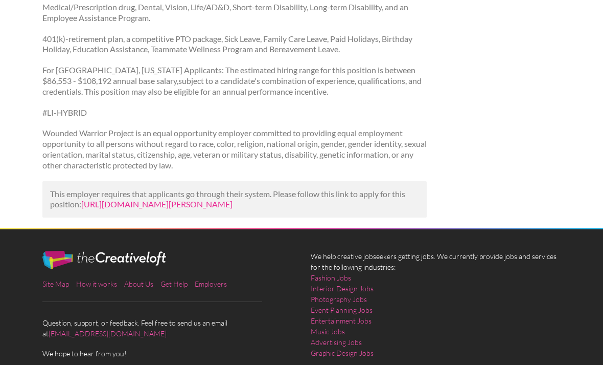
click at [232, 199] on link "https://us.bebee.com/job/c9ec2c40cec2a54b3ea37a8748f81bdb?utm_campaign=google_j…" at bounding box center [156, 204] width 151 height 10
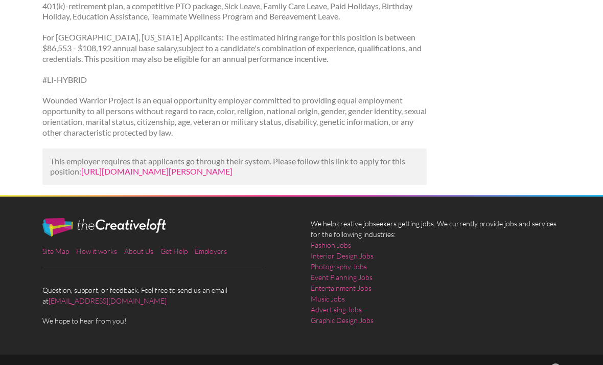
scroll to position [1507, 0]
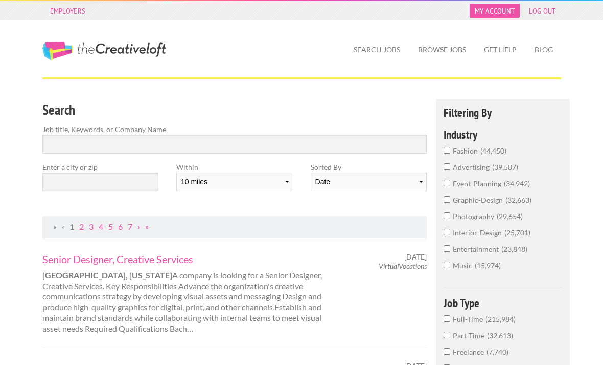
click at [488, 7] on link "My Account" at bounding box center [495, 11] width 50 height 14
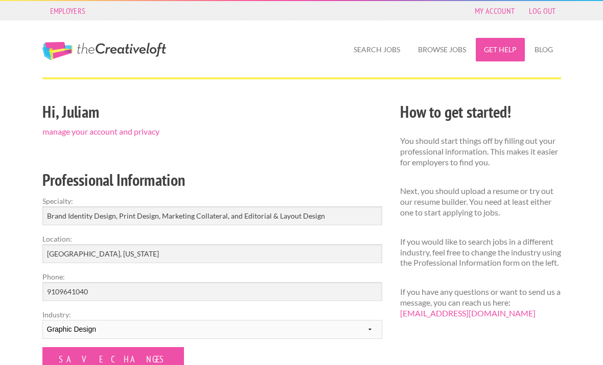
click at [498, 49] on link "Get Help" at bounding box center [500, 50] width 49 height 24
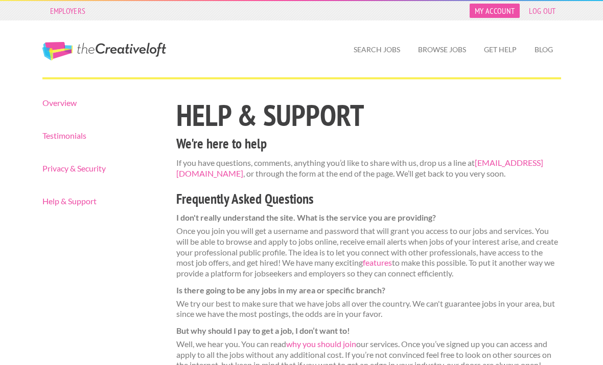
click at [499, 11] on link "My Account" at bounding box center [495, 11] width 50 height 14
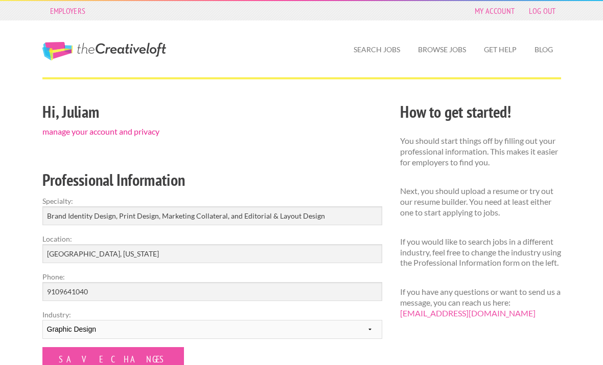
click at [152, 136] on link "manage your account and privacy" at bounding box center [100, 131] width 117 height 10
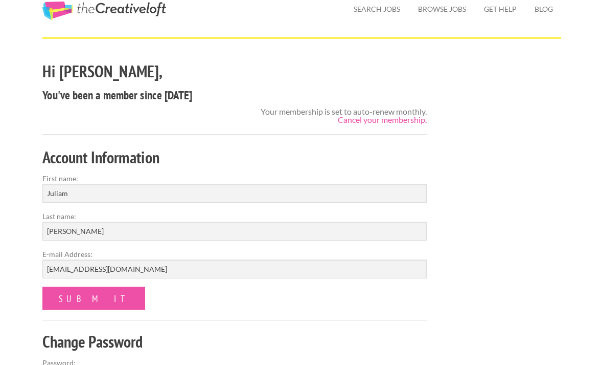
scroll to position [40, 0]
click at [407, 123] on link "Cancel your membership." at bounding box center [382, 120] width 89 height 10
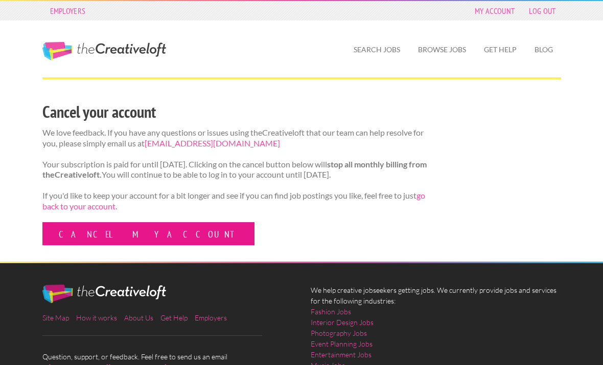
click at [111, 242] on link "Cancel my account" at bounding box center [148, 233] width 212 height 23
